Goal: Transaction & Acquisition: Download file/media

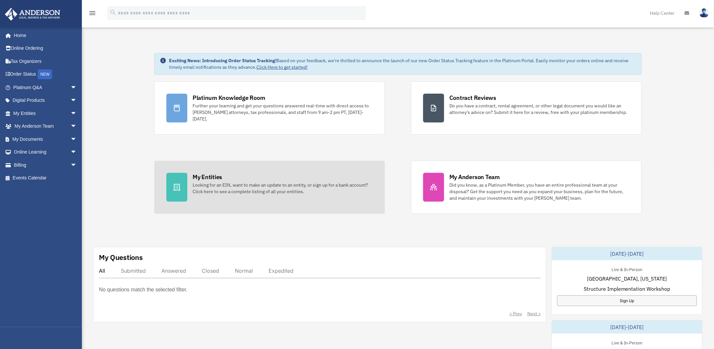
click at [203, 187] on div "Looking for an EIN, want to make an update to an entity, or sign up for a bank …" at bounding box center [283, 188] width 180 height 13
click at [219, 186] on div "Looking for an EIN, want to make an update to an entity, or sign up for a bank …" at bounding box center [283, 188] width 180 height 13
click at [170, 175] on div at bounding box center [176, 187] width 21 height 29
click at [206, 174] on div "My Entities" at bounding box center [207, 177] width 29 height 8
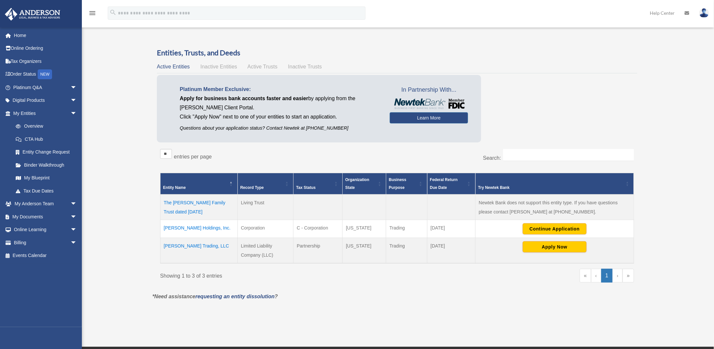
click at [182, 244] on td "[PERSON_NAME] Trading, LLC" at bounding box center [199, 251] width 77 height 26
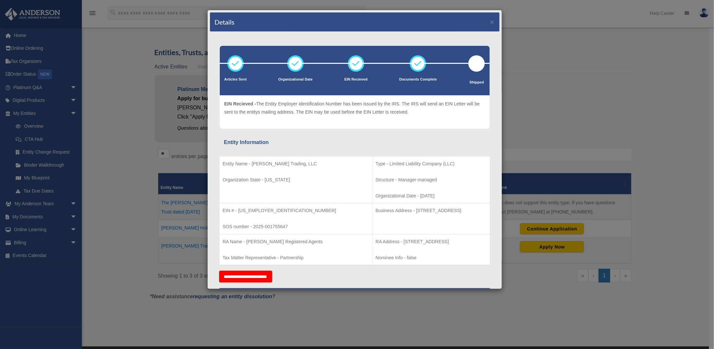
click at [576, 66] on div "Details × Articles Sent Organizational Date" at bounding box center [357, 174] width 714 height 349
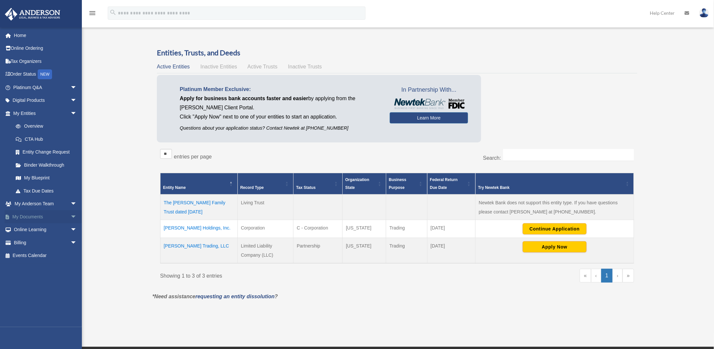
click at [70, 217] on span "arrow_drop_down" at bounding box center [76, 216] width 13 height 13
click at [28, 228] on link "Box" at bounding box center [48, 229] width 78 height 13
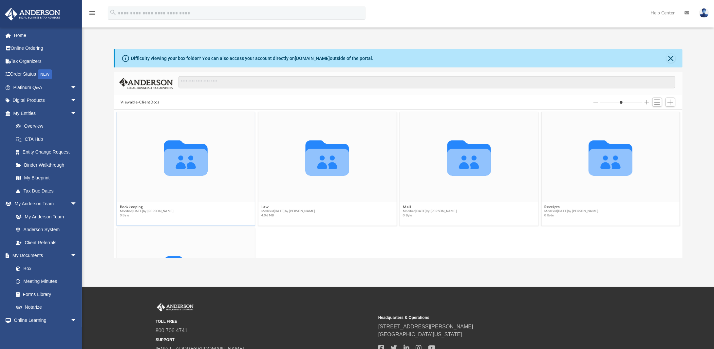
scroll to position [144, 564]
click at [298, 206] on button "Law" at bounding box center [288, 207] width 54 height 4
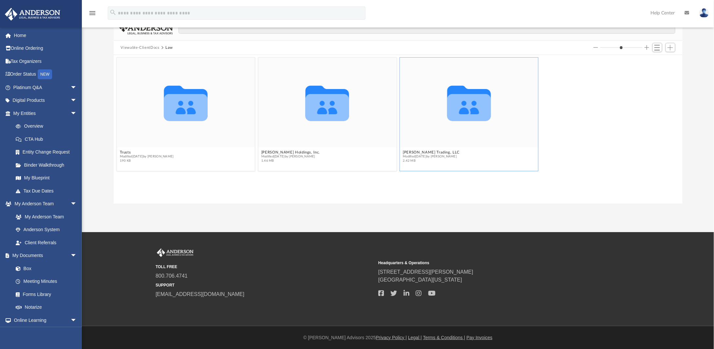
click at [451, 127] on icon "Collaborated Folder" at bounding box center [468, 103] width 83 height 54
click at [422, 156] on span "Modified Fri Aug 29 2025 by Caleb Nichols" at bounding box center [431, 157] width 57 height 4
click at [464, 108] on g "grid" at bounding box center [469, 103] width 44 height 35
click at [508, 157] on figcaption "Vold Trading, LLC Modified Fri Aug 29 2025 by Caleb Nichols 2.42 MB" at bounding box center [469, 156] width 138 height 17
click at [419, 158] on span "Modified Fri Aug 29 2025 by Caleb Nichols" at bounding box center [431, 157] width 57 height 4
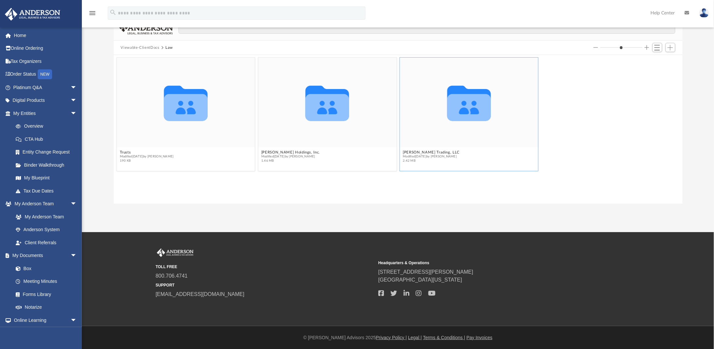
click at [420, 158] on span "Modified Fri Aug 29 2025 by Caleb Nichols" at bounding box center [431, 157] width 57 height 4
click at [420, 151] on button "[PERSON_NAME] Trading, LLC" at bounding box center [431, 152] width 57 height 4
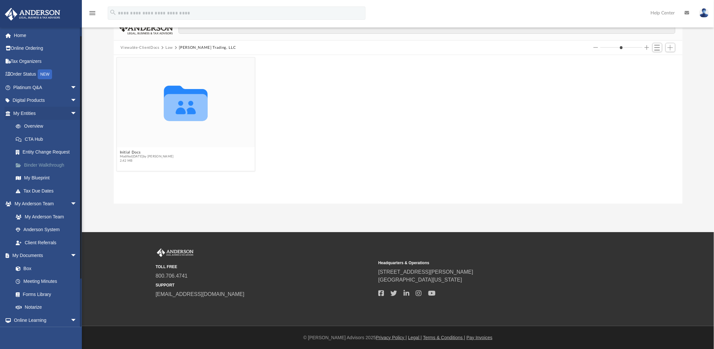
scroll to position [66, 0]
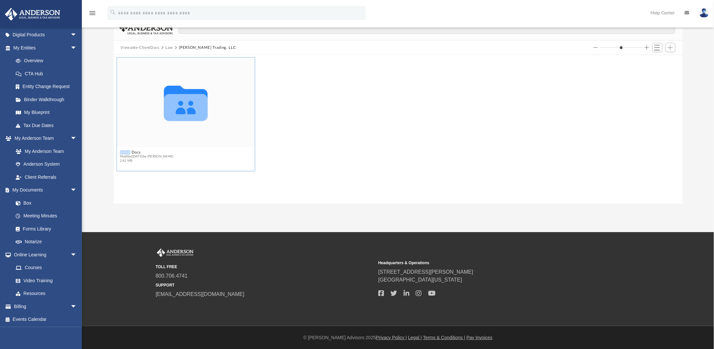
click at [159, 140] on div "Collaborated Folder" at bounding box center [186, 103] width 138 height 90
click at [190, 112] on icon "grid" at bounding box center [186, 103] width 44 height 35
click at [238, 98] on div "Collaborated Folder" at bounding box center [186, 103] width 138 height 90
drag, startPoint x: 145, startPoint y: 157, endPoint x: 148, endPoint y: 146, distance: 10.7
click at [145, 156] on span "Modified Fri Aug 29 2025 by Caleb Nichols" at bounding box center [147, 157] width 54 height 4
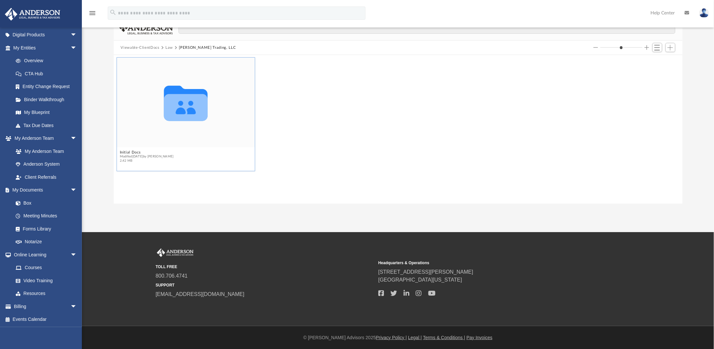
click at [183, 116] on icon "grid" at bounding box center [186, 107] width 44 height 27
click at [171, 107] on icon "grid" at bounding box center [186, 107] width 44 height 27
click at [192, 103] on icon "grid" at bounding box center [186, 103] width 44 height 35
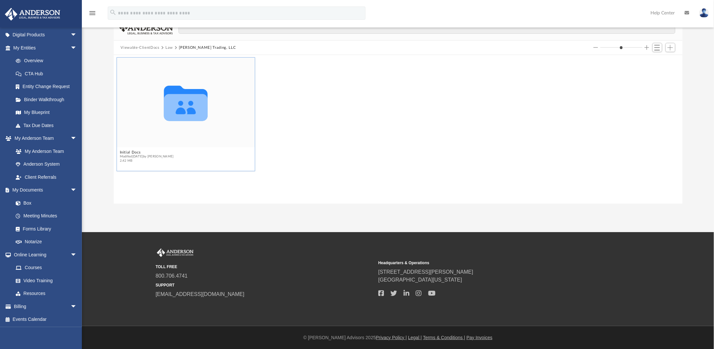
click at [159, 137] on div "Collaborated Folder" at bounding box center [186, 103] width 138 height 90
click at [177, 108] on icon "grid" at bounding box center [186, 107] width 44 height 27
click at [129, 155] on span "Modified Fri Aug 29 2025 by Caleb Nichols" at bounding box center [147, 157] width 54 height 4
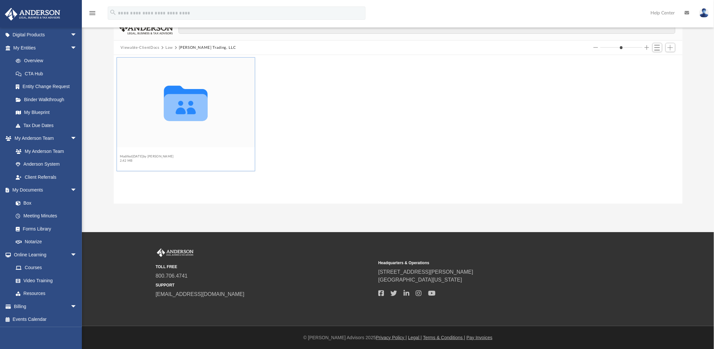
click at [126, 153] on button "Initial Docs" at bounding box center [147, 152] width 54 height 4
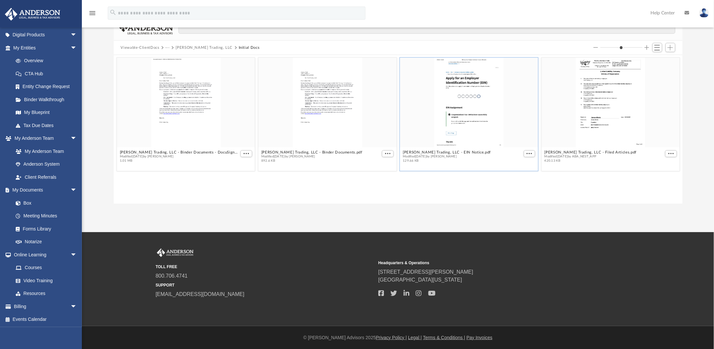
click at [498, 113] on div "grid" at bounding box center [469, 103] width 138 height 90
click at [418, 151] on button "Vold Trading, LLC - EIN Notice.pdf" at bounding box center [447, 152] width 88 height 4
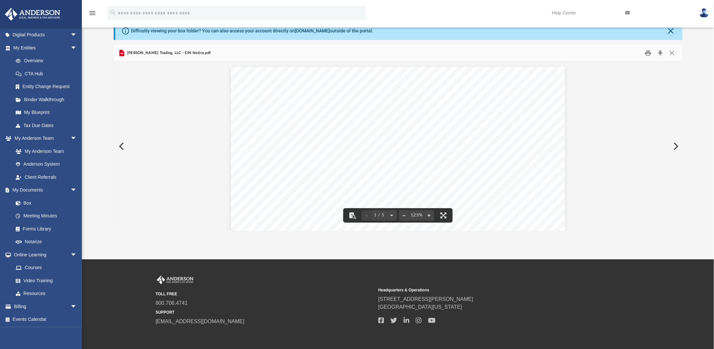
scroll to position [0, 0]
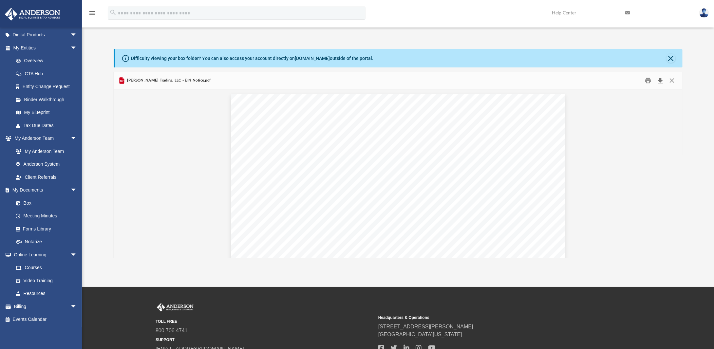
click at [660, 77] on button "Download" at bounding box center [661, 81] width 12 height 10
